Goal: Answer question/provide support

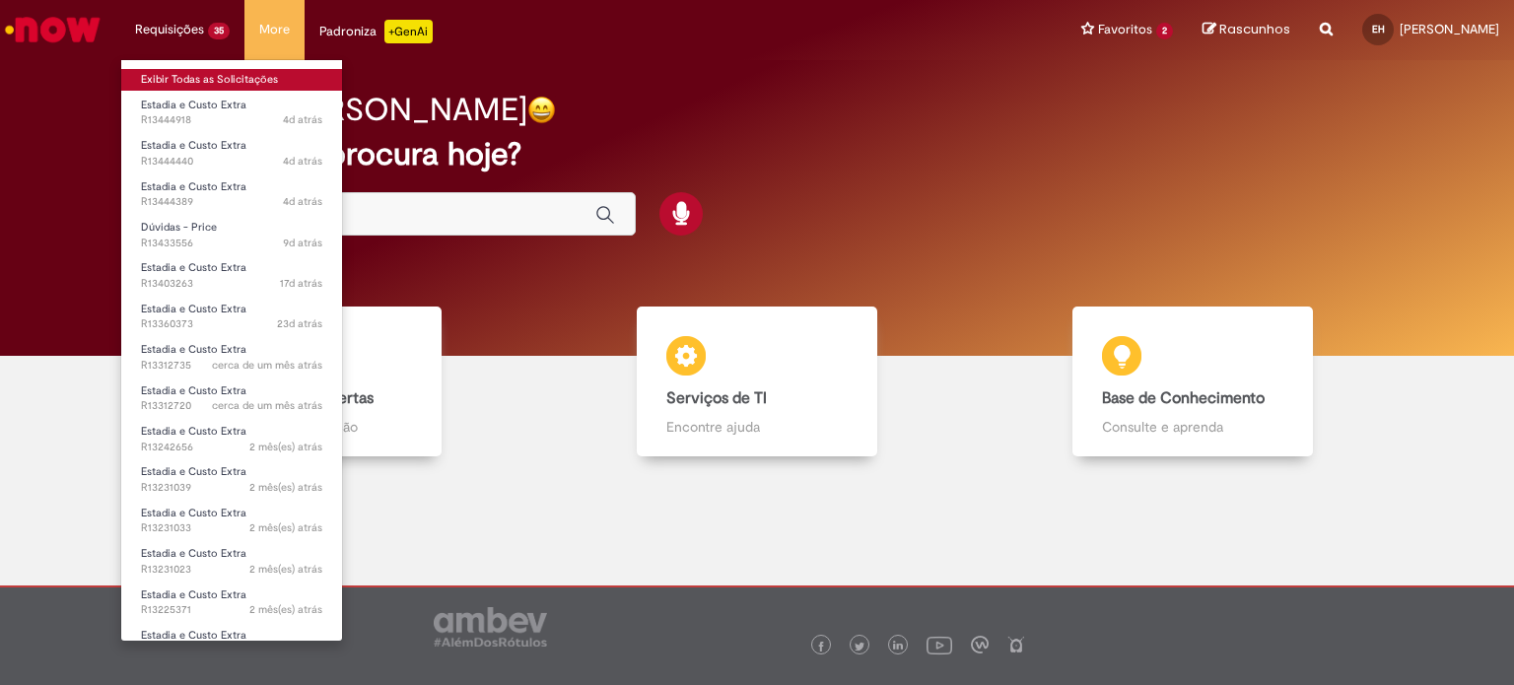
click at [212, 81] on link "Exibir Todas as Solicitações" at bounding box center [231, 80] width 221 height 22
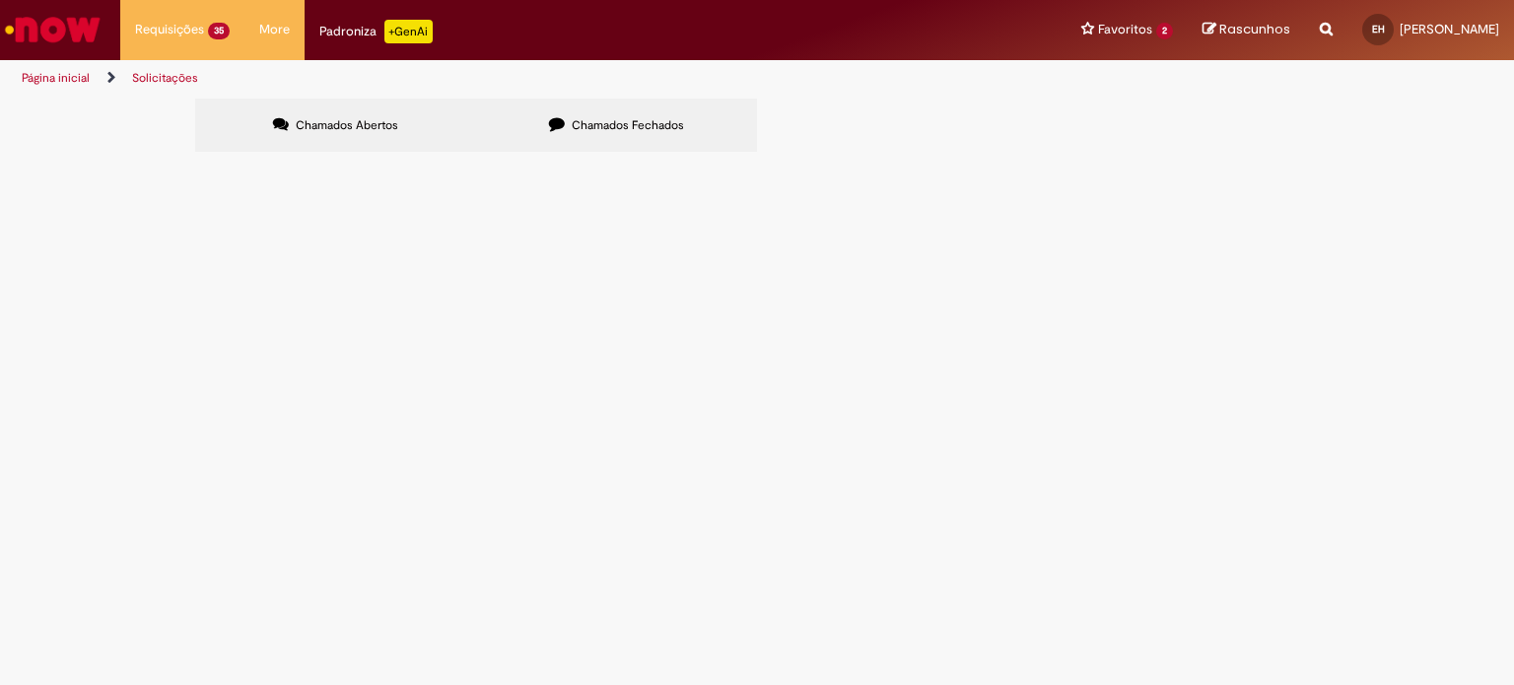
click at [0, 0] on span "Razão Social: JBB TRANSPORTES Cnpj: 56197462000103 E-mail: [EMAIL_ADDRESS][DOMA…" at bounding box center [0, 0] width 0 height 0
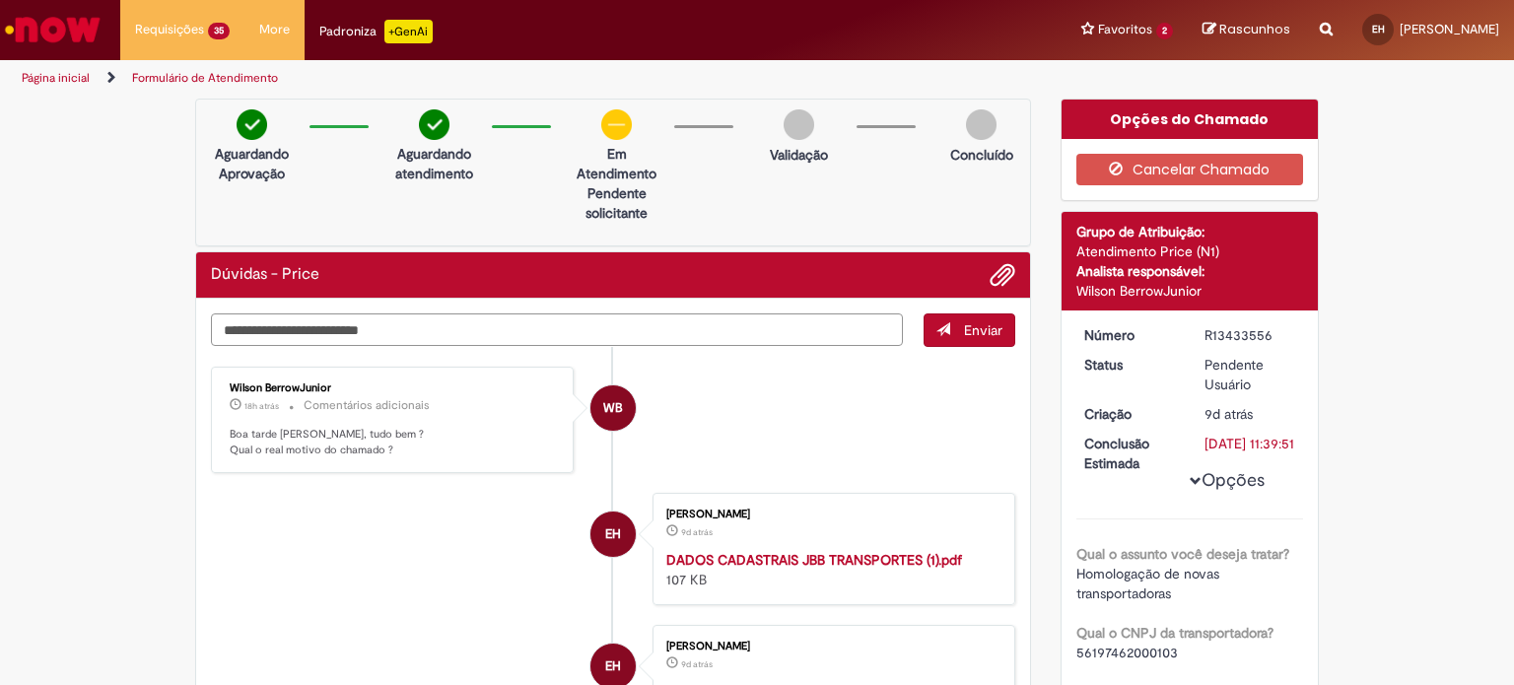
click at [656, 331] on textarea "Digite sua mensagem aqui..." at bounding box center [557, 330] width 692 height 34
type textarea "**********"
click at [978, 324] on span "Enviar" at bounding box center [983, 330] width 38 height 18
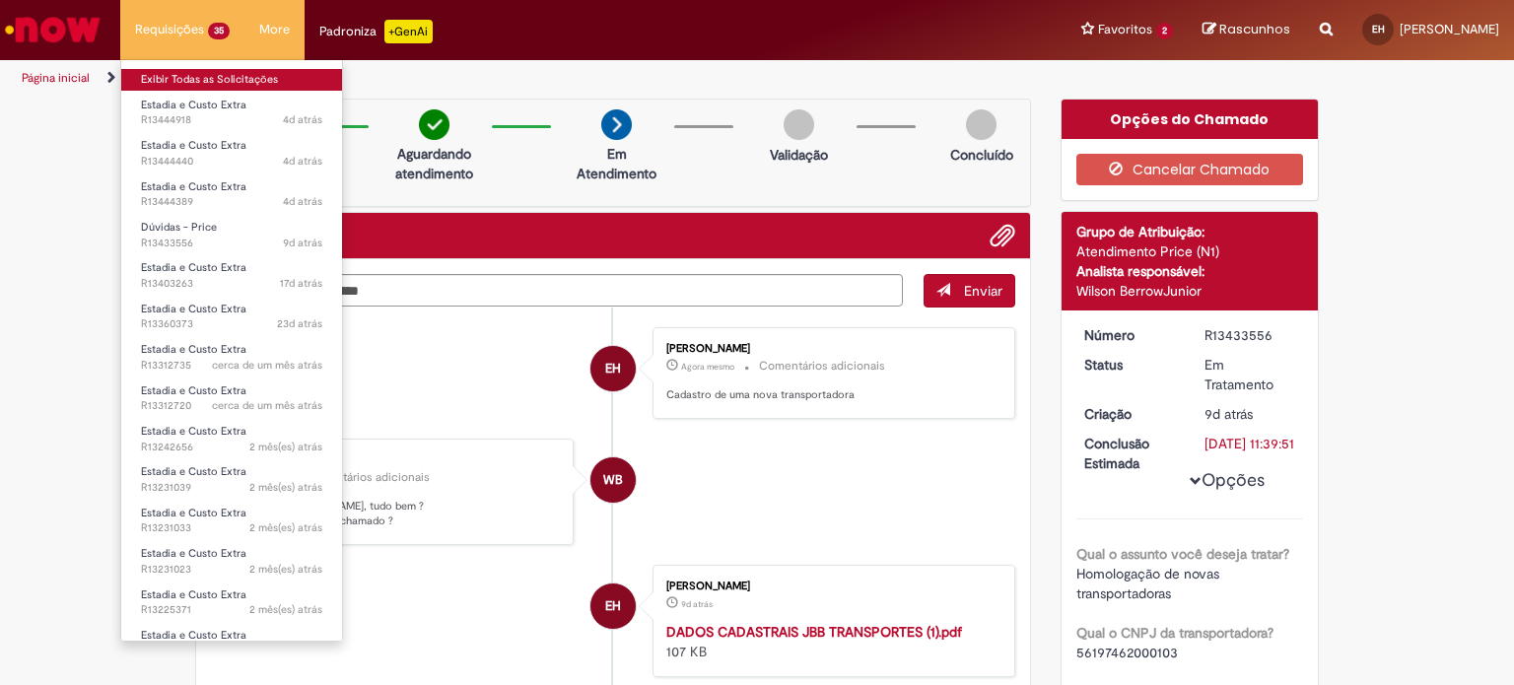
click at [201, 82] on link "Exibir Todas as Solicitações" at bounding box center [231, 80] width 221 height 22
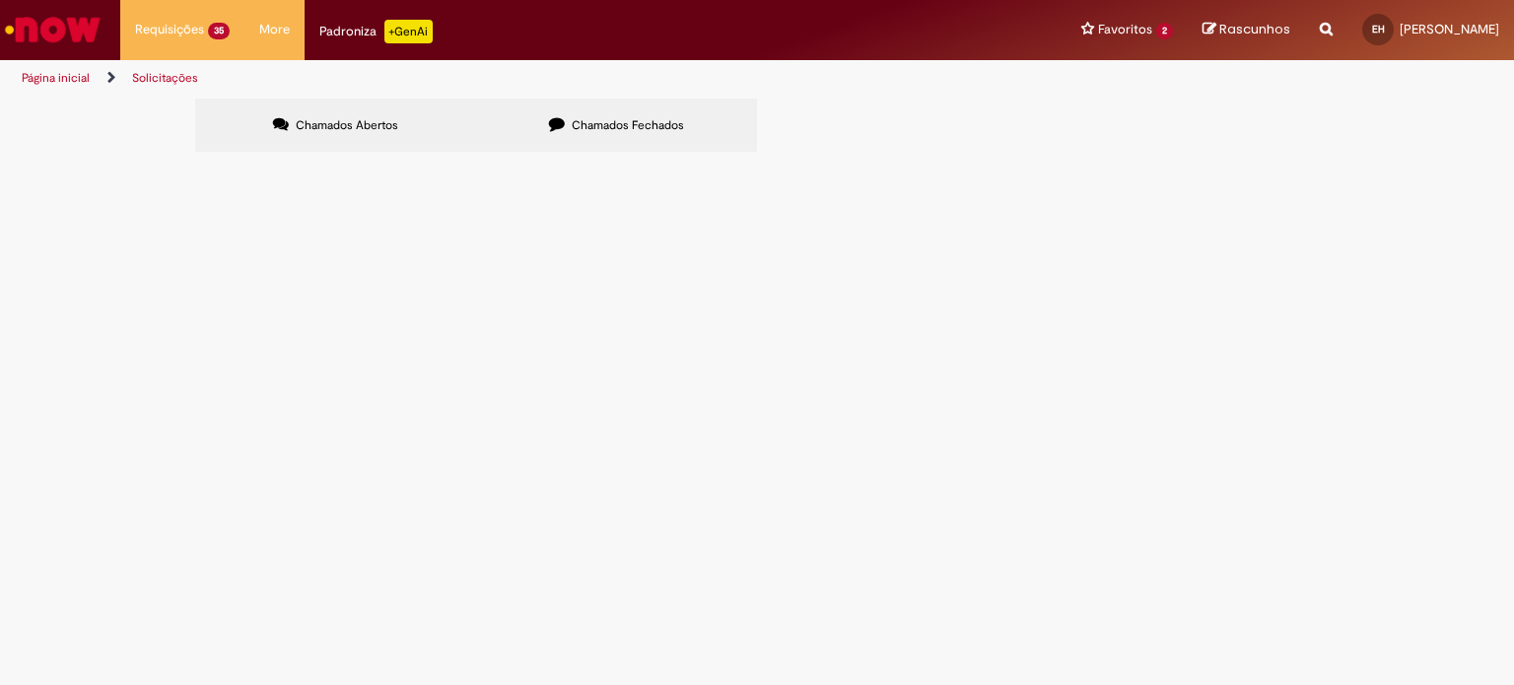
scroll to position [694, 0]
click at [0, 0] on link "2" at bounding box center [0, 0] width 0 height 0
